Goal: Task Accomplishment & Management: Manage account settings

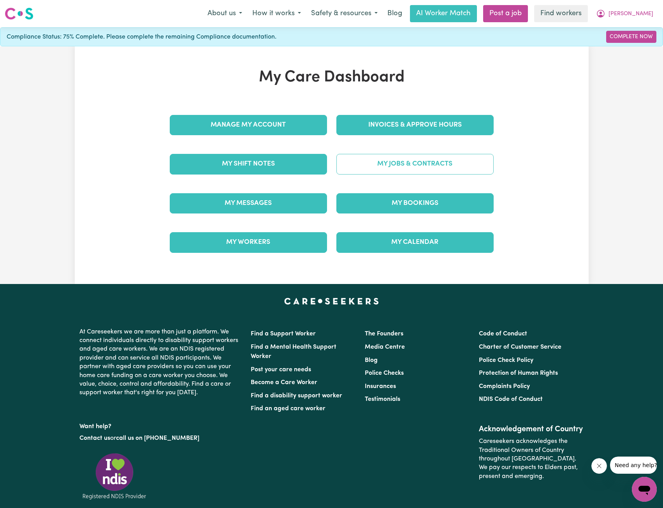
click at [376, 164] on link "My Jobs & Contracts" at bounding box center [414, 164] width 157 height 20
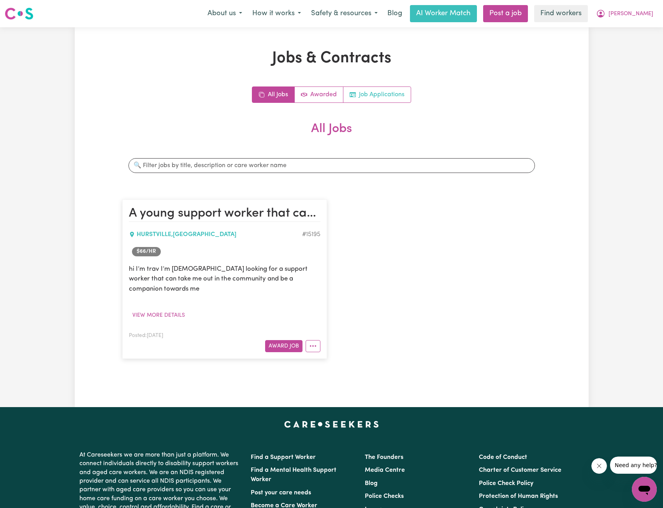
click at [373, 96] on link "Job Applications" at bounding box center [376, 95] width 67 height 16
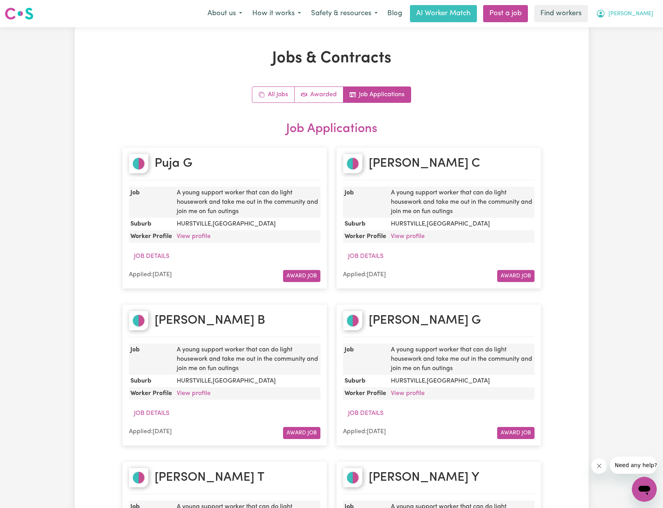
drag, startPoint x: 639, startPoint y: 6, endPoint x: 640, endPoint y: 18, distance: 11.7
click at [639, 6] on button "[PERSON_NAME]" at bounding box center [624, 13] width 67 height 16
click at [640, 26] on link "My Dashboard" at bounding box center [627, 30] width 62 height 15
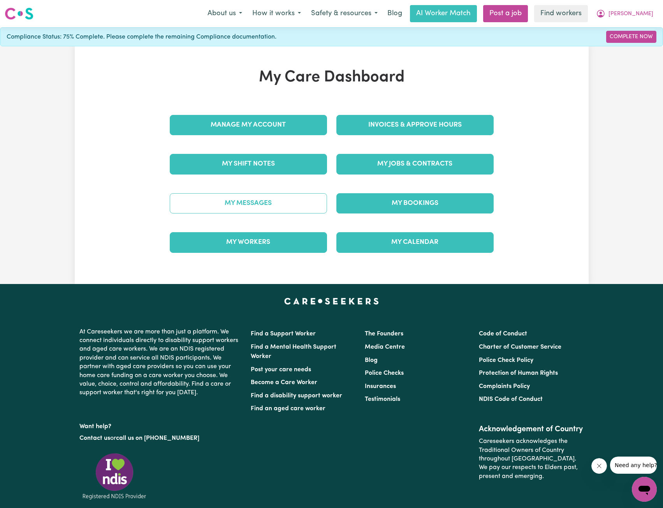
click at [251, 203] on link "My Messages" at bounding box center [248, 203] width 157 height 20
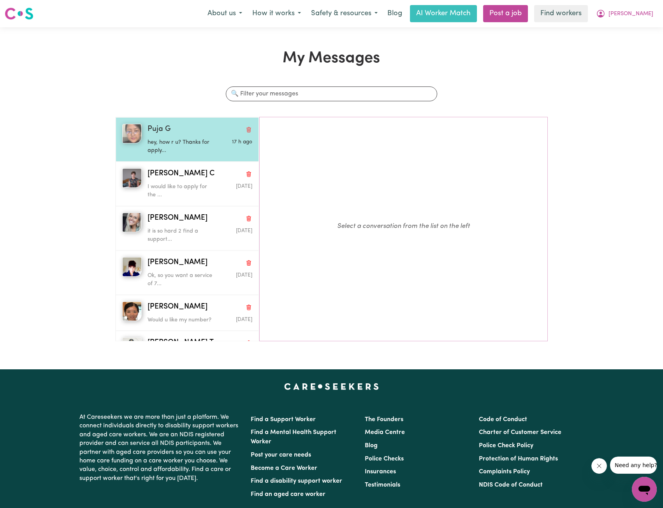
click at [169, 155] on p "hey, how r u? Thanks for apply..." at bounding box center [183, 146] width 70 height 17
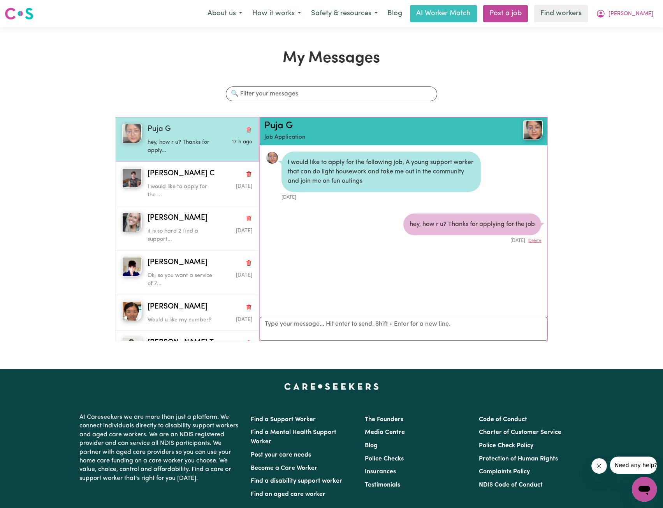
scroll to position [5, 0]
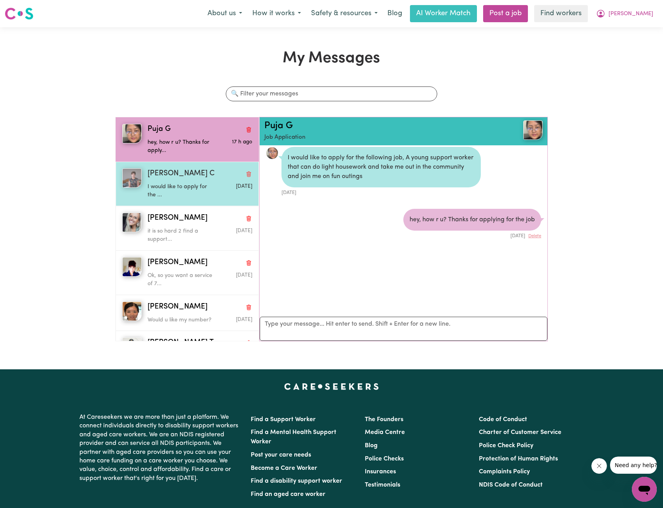
click at [172, 172] on span "Meryl C" at bounding box center [181, 173] width 67 height 11
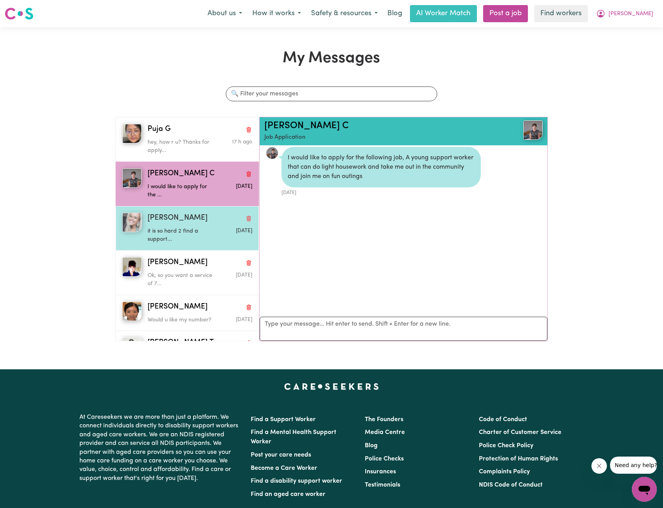
click at [169, 224] on div "it is so hard 2 find a support..." at bounding box center [183, 234] width 70 height 20
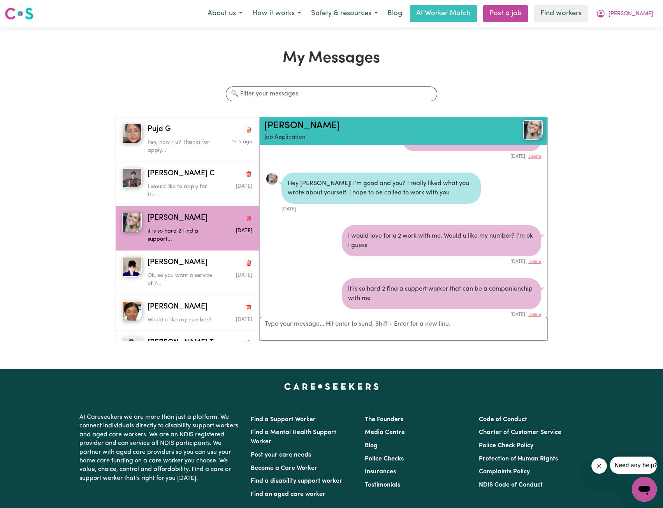
scroll to position [98, 0]
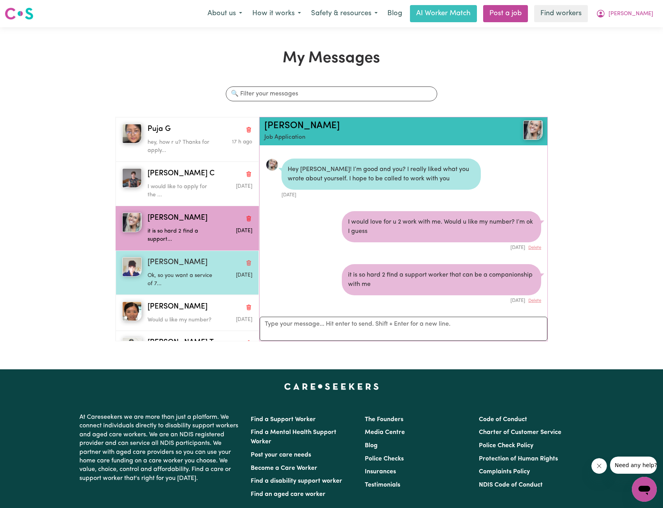
click at [188, 272] on p "Ok, so you want a service of 7..." at bounding box center [183, 279] width 70 height 17
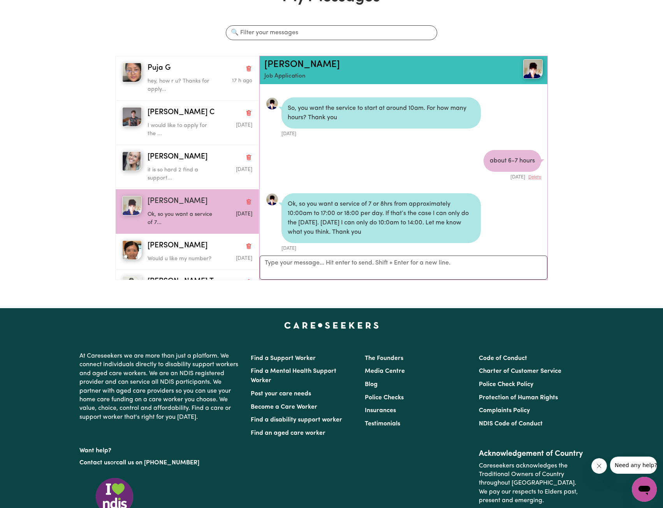
scroll to position [78, 0]
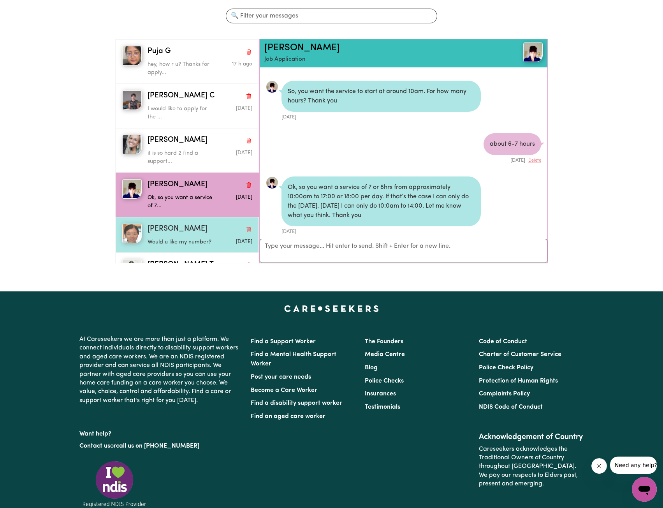
click at [195, 237] on div "Would u like my number?" at bounding box center [183, 241] width 70 height 12
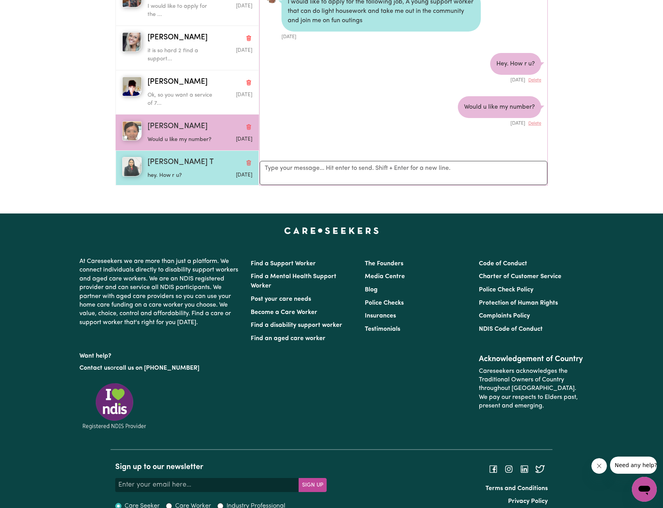
scroll to position [26, 0]
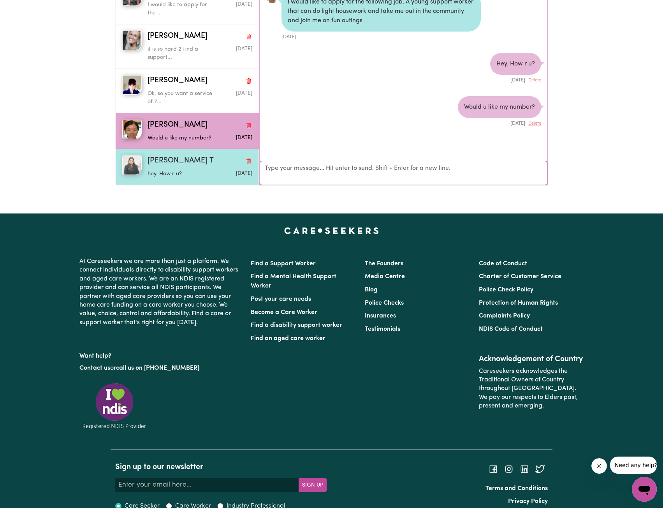
click at [193, 165] on div "Mandira T" at bounding box center [200, 160] width 105 height 11
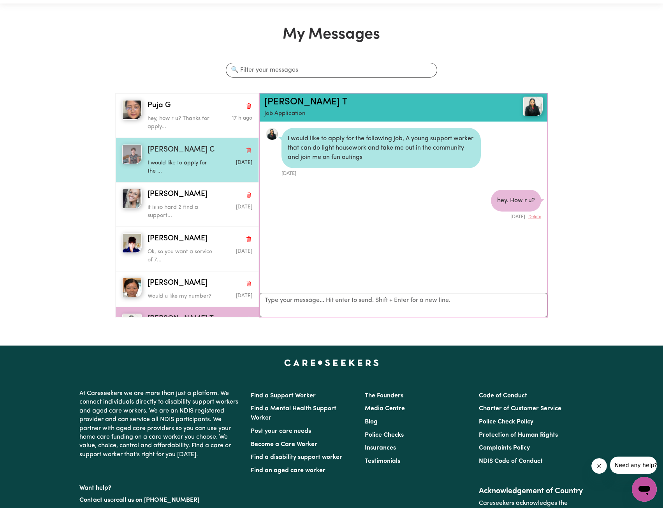
scroll to position [0, 0]
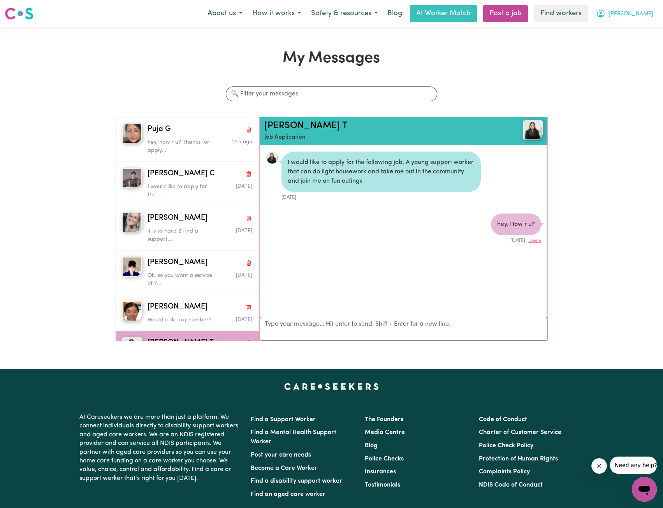
drag, startPoint x: 637, startPoint y: 12, endPoint x: 636, endPoint y: 17, distance: 4.8
click at [637, 12] on button "[PERSON_NAME]" at bounding box center [624, 13] width 67 height 16
click at [630, 30] on link "My Dashboard" at bounding box center [627, 30] width 62 height 15
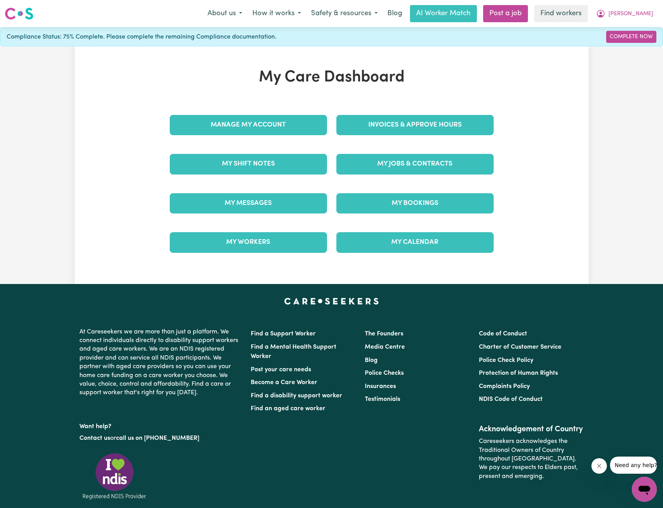
click at [204, 35] on span "Compliance Status: 75% Complete. Please complete the remaining Compliance docum…" at bounding box center [142, 36] width 270 height 9
click at [621, 33] on link "Complete Now" at bounding box center [631, 37] width 50 height 12
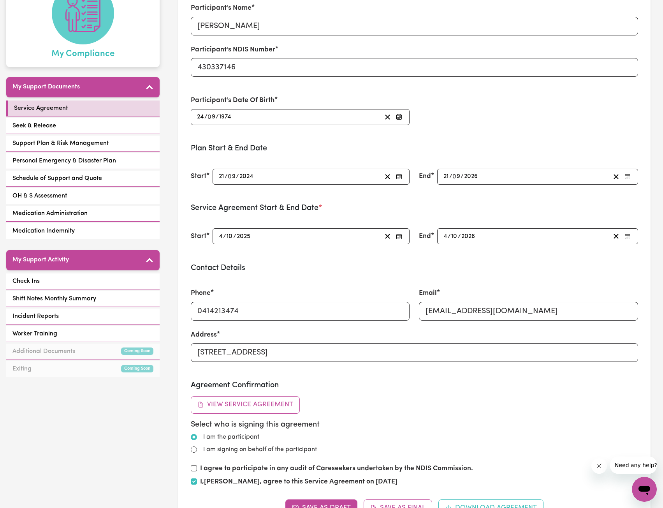
scroll to position [39, 0]
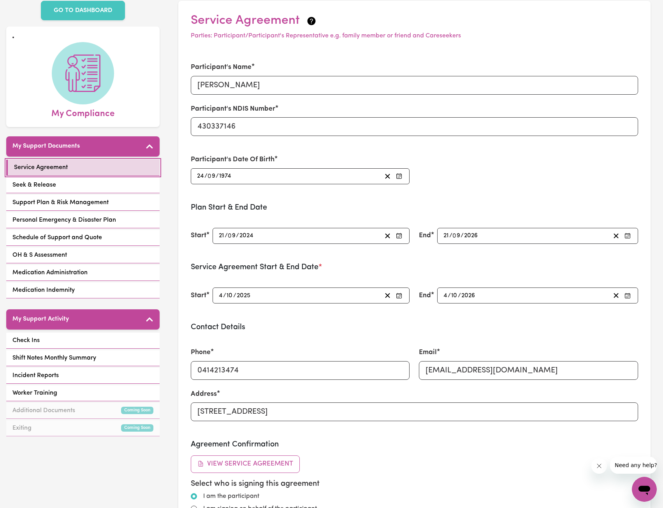
click at [86, 166] on link "Service Agreement" at bounding box center [82, 168] width 153 height 16
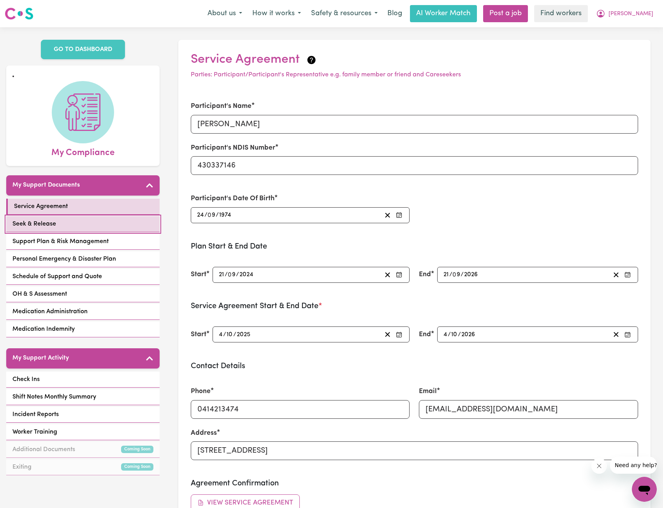
click at [102, 217] on link "Seek & Release" at bounding box center [82, 224] width 153 height 16
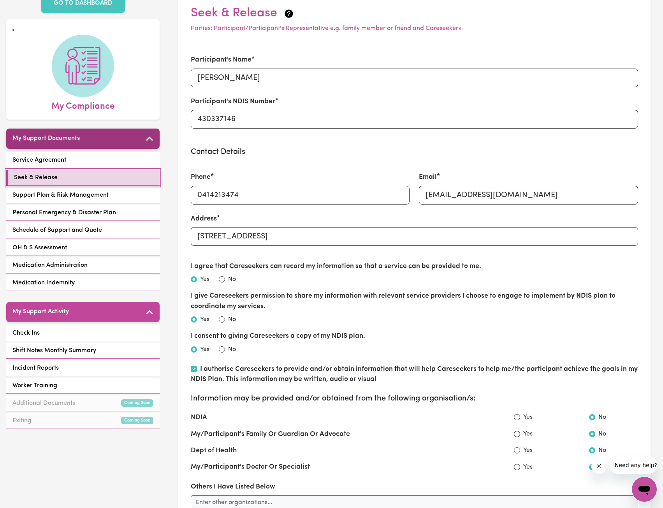
scroll to position [39, 0]
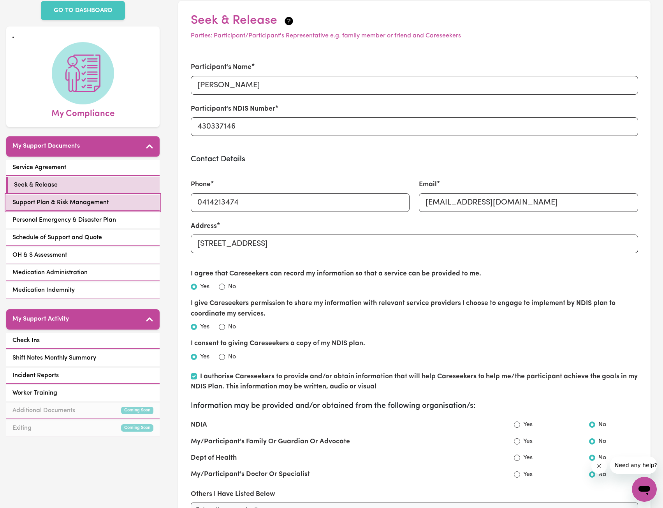
click at [79, 198] on span "Support Plan & Risk Management" at bounding box center [60, 202] width 96 height 9
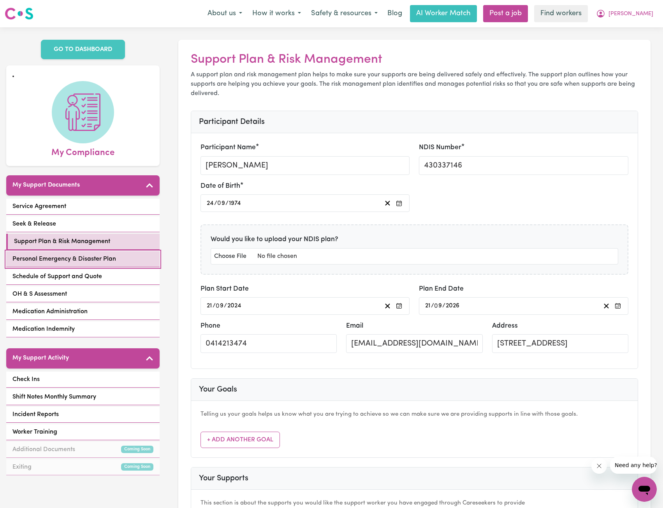
click at [68, 254] on span "Personal Emergency & Disaster Plan" at bounding box center [64, 258] width 104 height 9
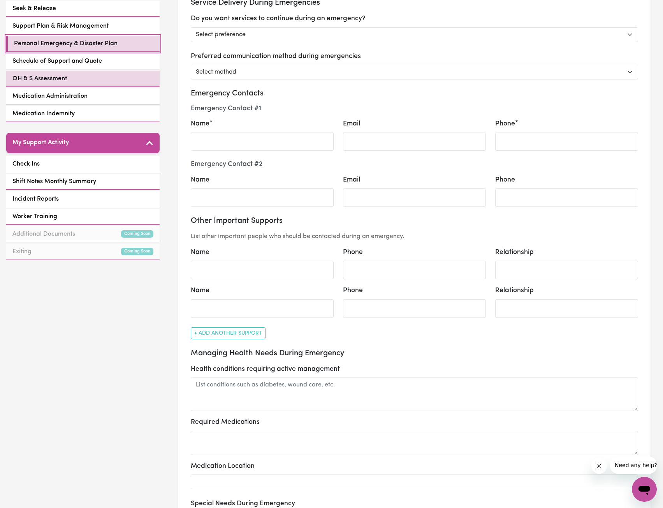
scroll to position [78, 0]
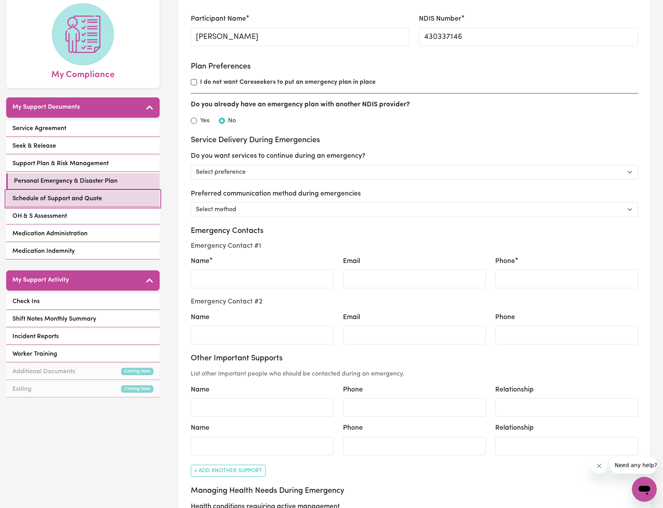
click at [67, 191] on div "Schedule of Support and Quote" at bounding box center [82, 199] width 153 height 16
click at [58, 194] on link "Schedule of Support and Quote" at bounding box center [82, 199] width 153 height 16
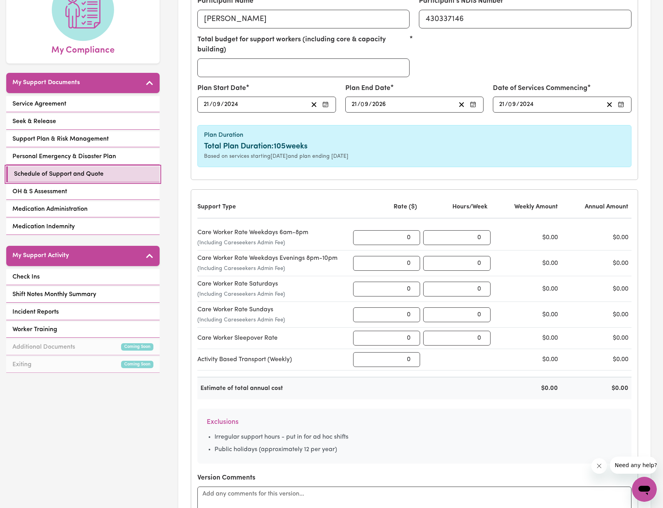
scroll to position [117, 0]
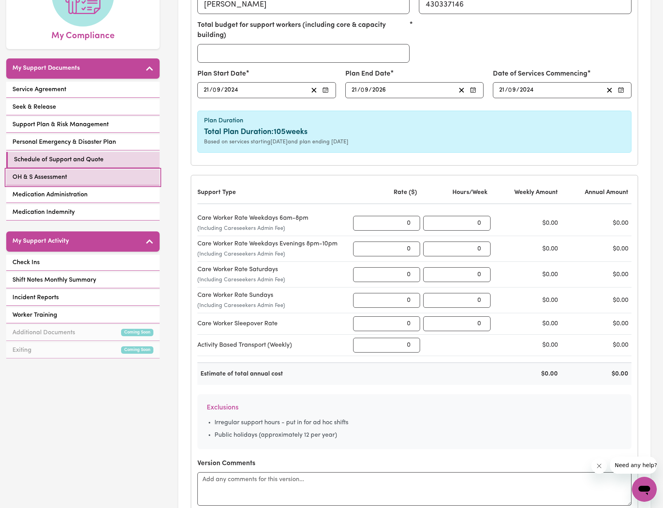
click at [71, 169] on link "OH & S Assessment" at bounding box center [82, 177] width 153 height 16
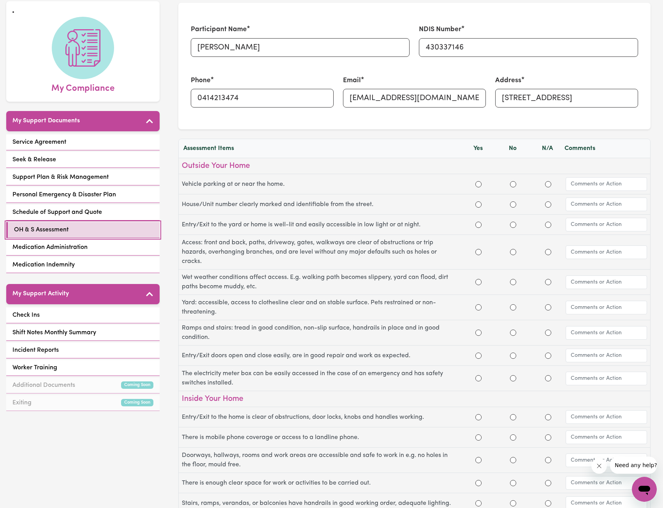
scroll to position [78, 0]
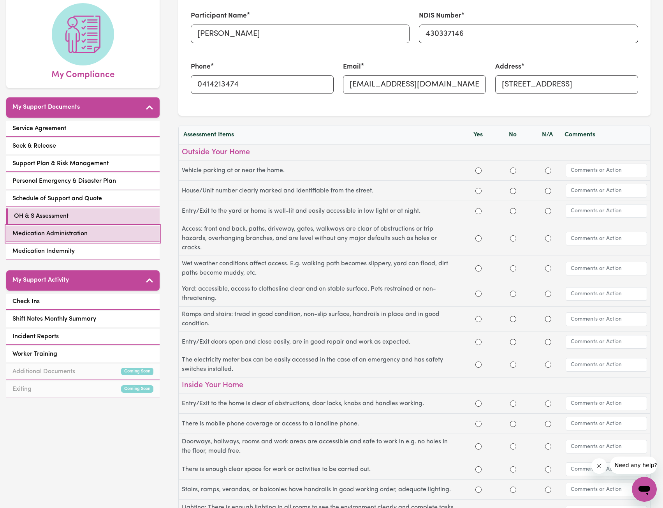
click at [62, 226] on link "Medication Administration" at bounding box center [82, 234] width 153 height 16
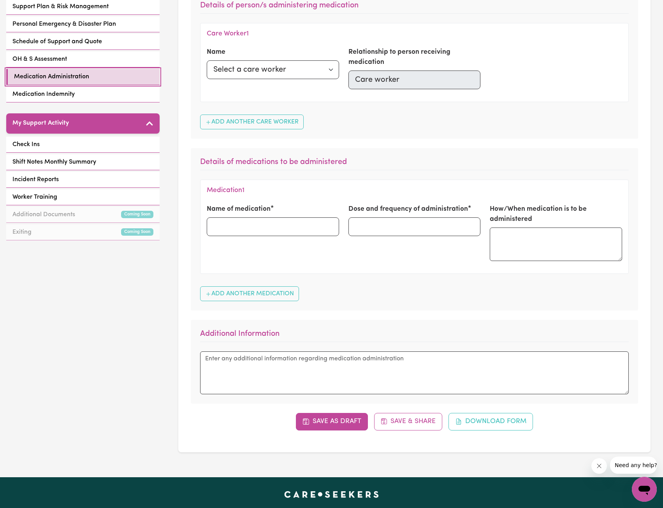
scroll to position [389, 0]
